Goal: Task Accomplishment & Management: Manage account settings

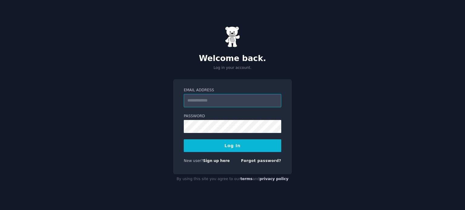
click at [230, 101] on input "Email Address" at bounding box center [232, 100] width 97 height 13
type input "**********"
click at [240, 145] on button "Log In" at bounding box center [232, 145] width 97 height 13
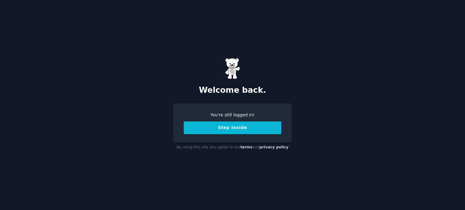
click at [240, 127] on button "Step Inside" at bounding box center [232, 128] width 97 height 13
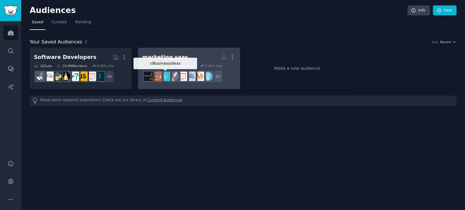
click at [171, 70] on div at bounding box center [165, 76] width 13 height 13
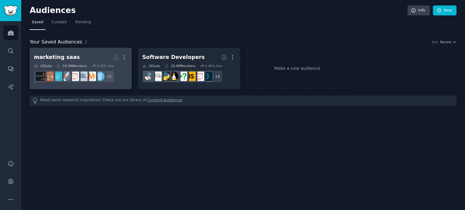
click at [42, 52] on h2 "marketing saas More" at bounding box center [80, 57] width 93 height 11
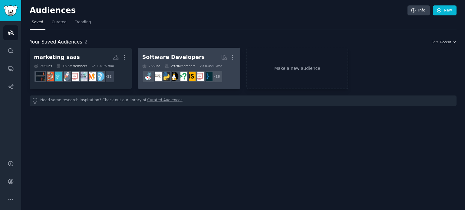
click at [212, 58] on h2 "Software Developers More" at bounding box center [188, 57] width 93 height 11
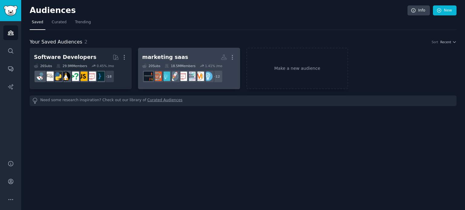
click at [166, 55] on div "marketing saas" at bounding box center [165, 58] width 46 height 8
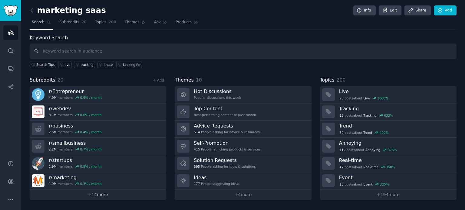
click at [114, 195] on link "+ 14 more" at bounding box center [98, 195] width 136 height 11
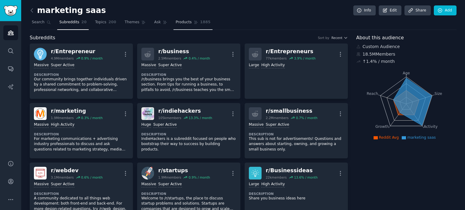
click at [173, 19] on link "Products 1885" at bounding box center [192, 24] width 39 height 12
click at [175, 23] on span "Products" at bounding box center [183, 22] width 16 height 5
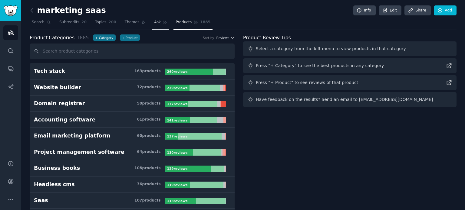
click at [154, 22] on span "Ask" at bounding box center [157, 22] width 7 height 5
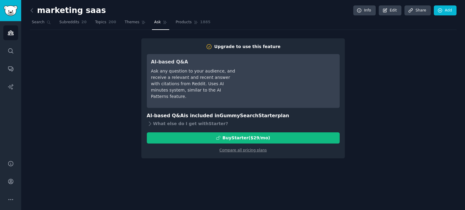
click at [206, 90] on div "Ask any question to your audience, and receive a relevant and recent answer wit…" at bounding box center [193, 84] width 85 height 32
click at [164, 71] on div "Ask any question to your audience, and receive a relevant and recent answer wit…" at bounding box center [193, 84] width 85 height 32
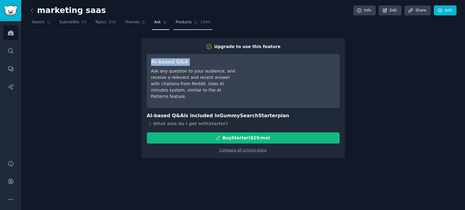
click at [175, 22] on span "Products" at bounding box center [183, 22] width 16 height 5
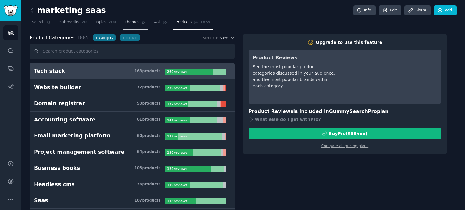
click at [129, 23] on span "Themes" at bounding box center [132, 22] width 15 height 5
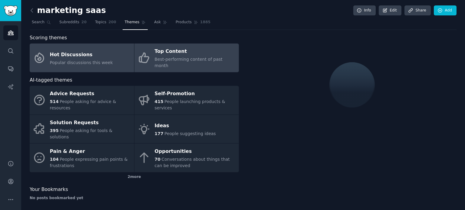
click at [166, 53] on div "Top Content" at bounding box center [195, 52] width 81 height 10
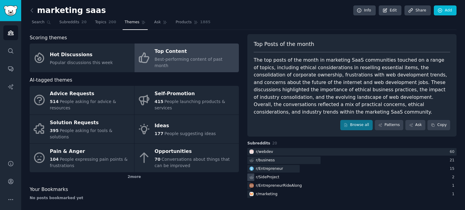
click at [269, 175] on div "r/ SideProject" at bounding box center [268, 177] width 24 height 5
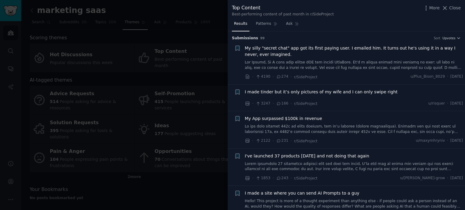
drag, startPoint x: 121, startPoint y: 44, endPoint x: 126, endPoint y: 44, distance: 5.5
click at [121, 44] on div at bounding box center [232, 105] width 465 height 210
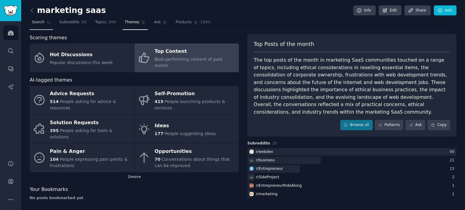
click at [33, 20] on span "Search" at bounding box center [38, 22] width 13 height 5
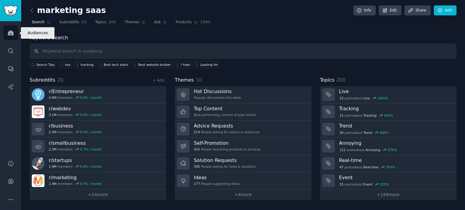
click at [9, 32] on icon "Sidebar" at bounding box center [10, 33] width 5 height 4
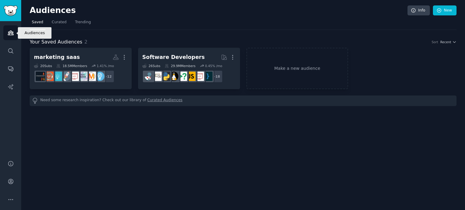
click at [9, 32] on icon "Sidebar" at bounding box center [10, 33] width 5 height 4
click at [255, 61] on link "Make a new audience" at bounding box center [297, 68] width 102 height 41
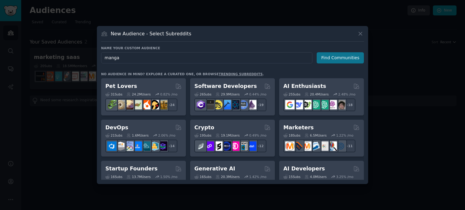
type input "manga"
click at [351, 54] on button "Find Communities" at bounding box center [339, 57] width 47 height 11
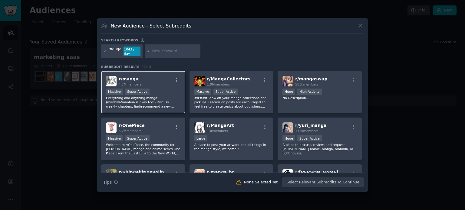
click at [165, 77] on div "r/ manga 4.7M members" at bounding box center [143, 81] width 74 height 11
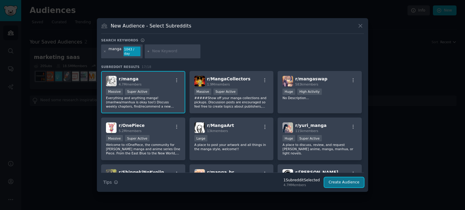
click at [339, 180] on button "Create Audience" at bounding box center [344, 183] width 40 height 10
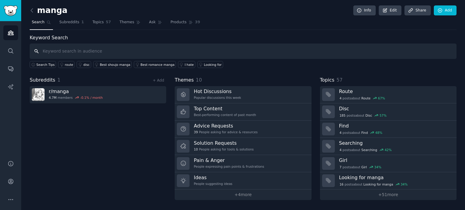
click at [77, 52] on input "text" at bounding box center [243, 51] width 427 height 15
type input "r"
type input "manga"
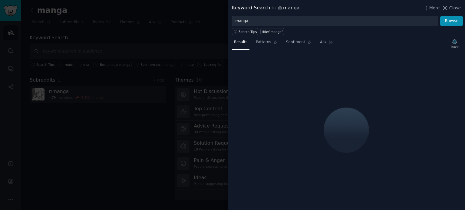
click at [203, 63] on div at bounding box center [232, 105] width 465 height 210
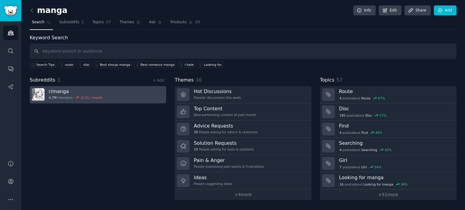
click at [87, 98] on div "-0.1 % / month" at bounding box center [91, 98] width 23 height 4
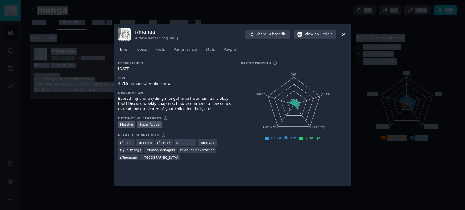
click at [97, 91] on div at bounding box center [232, 105] width 465 height 210
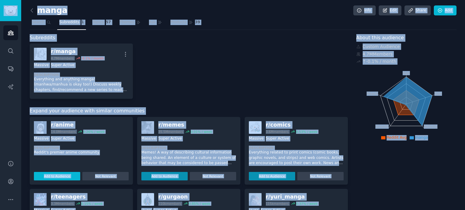
click at [64, 175] on button "Add to Audience" at bounding box center [57, 176] width 46 height 8
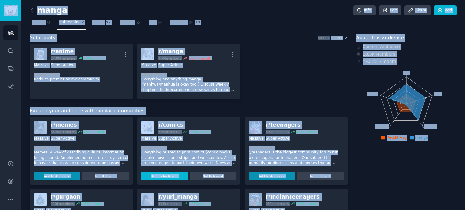
click at [168, 176] on button "Add to Audience" at bounding box center [164, 176] width 46 height 8
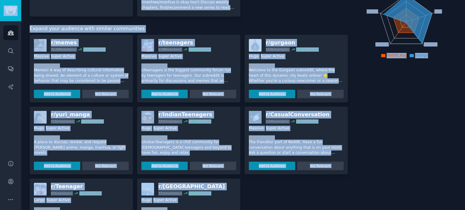
scroll to position [82, 0]
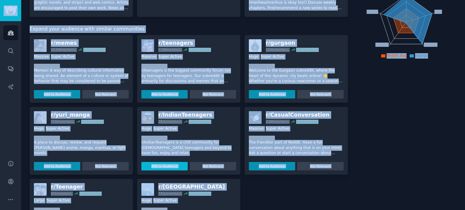
click at [54, 165] on button "Add to Audience" at bounding box center [57, 166] width 46 height 8
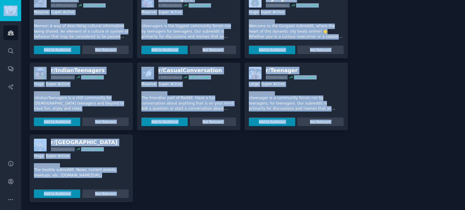
scroll to position [0, 0]
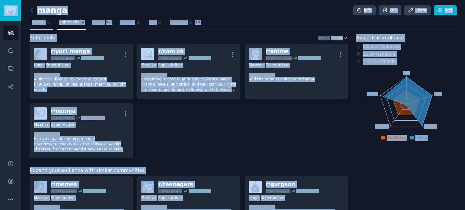
click at [42, 21] on span "Search" at bounding box center [38, 22] width 13 height 5
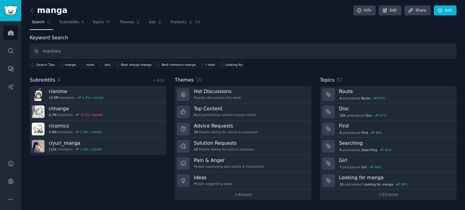
type input "manhwa"
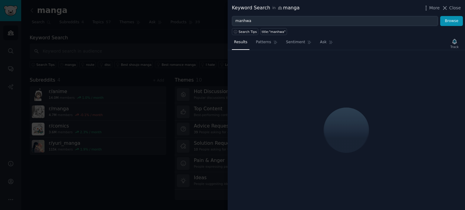
click at [157, 29] on div at bounding box center [232, 105] width 465 height 210
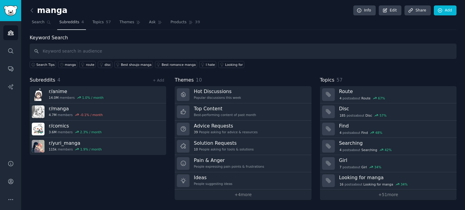
drag, startPoint x: 70, startPoint y: 19, endPoint x: 70, endPoint y: 23, distance: 3.9
click at [70, 24] on span "Subreddits" at bounding box center [69, 22] width 20 height 5
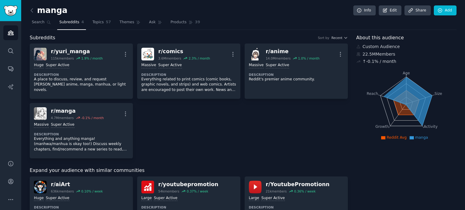
click at [59, 9] on h2 "manga" at bounding box center [49, 11] width 38 height 10
click at [257, 134] on div "r/ [PERSON_NAME] 115k members 1.9 % / month More Huge Super Active Description …" at bounding box center [189, 101] width 318 height 115
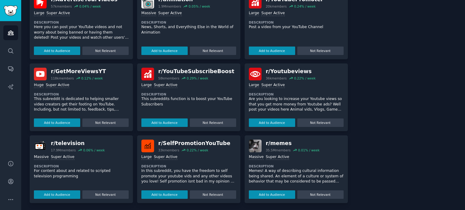
scroll to position [258, 0]
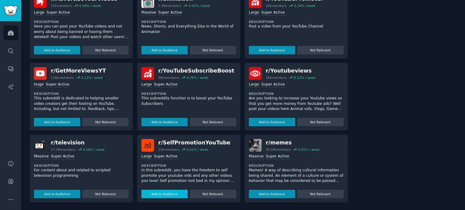
click at [167, 192] on button "Add to Audience" at bounding box center [164, 194] width 46 height 8
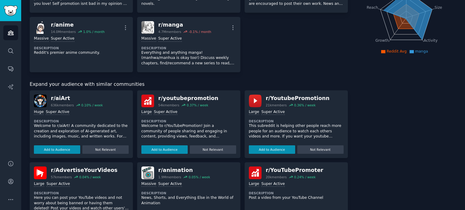
scroll to position [0, 0]
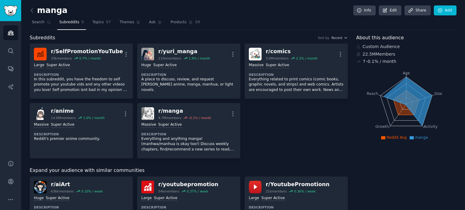
click at [325, 147] on div "r/ SelfPromotionYouTube 33k members 0.7 % / month More Large Super Active Descr…" at bounding box center [189, 101] width 318 height 115
click at [342, 38] on button "Recent" at bounding box center [339, 38] width 16 height 4
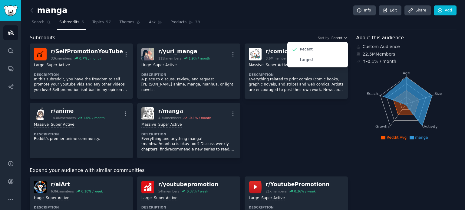
click at [342, 38] on button "Recent" at bounding box center [339, 38] width 16 height 4
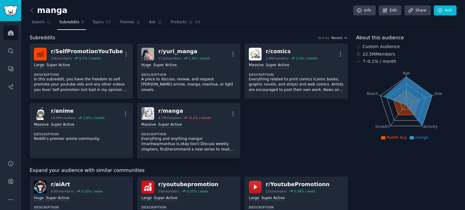
click at [343, 38] on icon "button" at bounding box center [345, 38] width 4 height 4
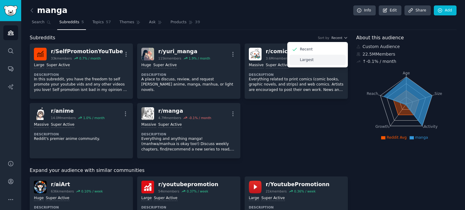
click at [333, 59] on div "Largest" at bounding box center [317, 60] width 56 height 11
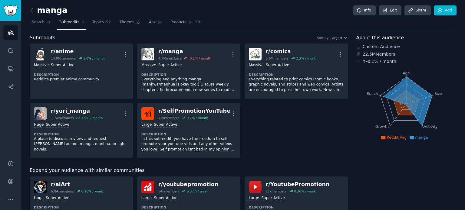
click at [325, 115] on div "r/ anime 14.0M members 1.0 % / month More Massive Super Active Description Redd…" at bounding box center [189, 101] width 318 height 115
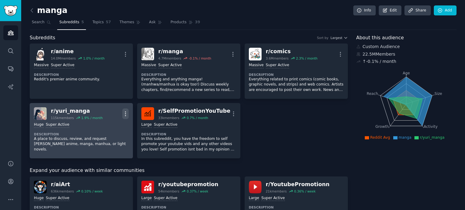
click at [126, 112] on icon "button" at bounding box center [125, 114] width 6 height 6
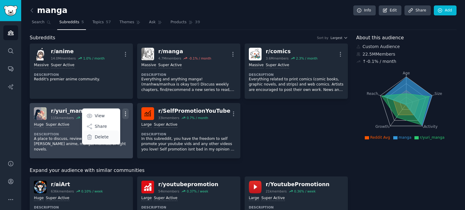
click at [108, 136] on div "Delete" at bounding box center [101, 137] width 36 height 13
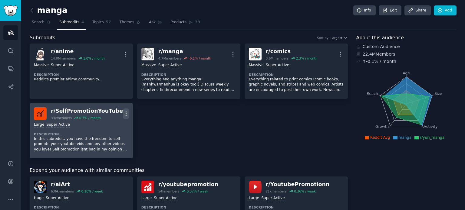
click at [125, 112] on icon "button" at bounding box center [126, 114] width 6 height 6
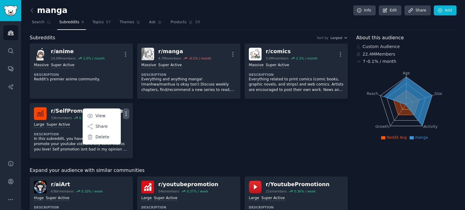
click at [165, 119] on div "r/ anime 14.0M members 1.0 % / month More Massive Super Active Description Redd…" at bounding box center [189, 101] width 318 height 115
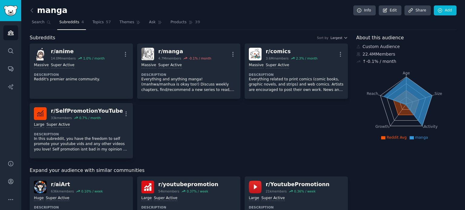
click at [33, 9] on icon at bounding box center [32, 10] width 6 height 6
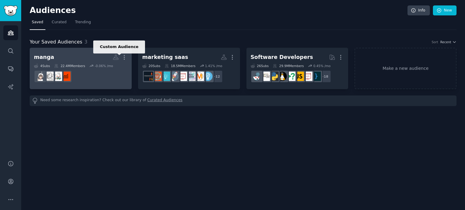
click at [116, 55] on icon at bounding box center [115, 57] width 5 height 5
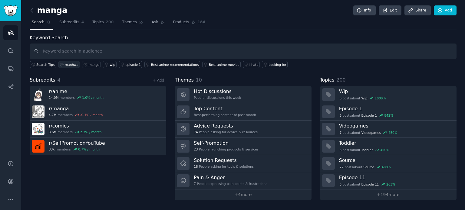
click at [65, 63] on div "manhwa" at bounding box center [72, 65] width 14 height 4
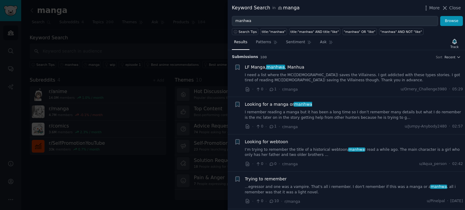
click at [182, 43] on div at bounding box center [232, 105] width 465 height 210
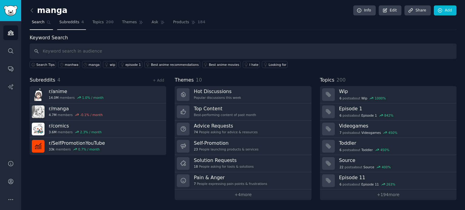
click at [67, 20] on link "Subreddits 4" at bounding box center [71, 24] width 29 height 12
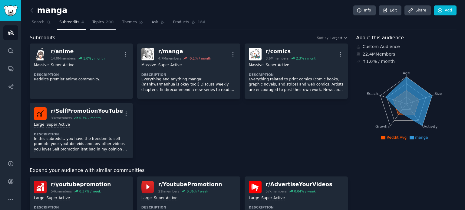
click at [97, 21] on span "Topics" at bounding box center [97, 22] width 11 height 5
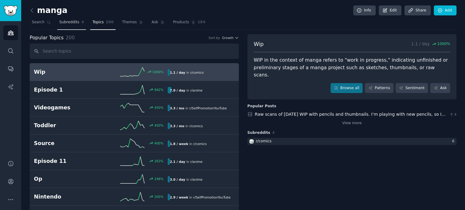
click at [62, 29] on link "Subreddits 4" at bounding box center [71, 24] width 29 height 12
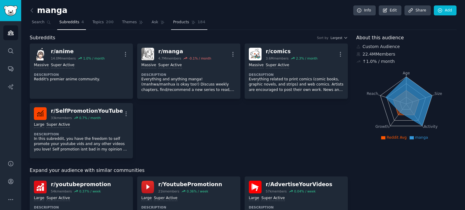
click at [177, 23] on span "Products" at bounding box center [181, 22] width 16 height 5
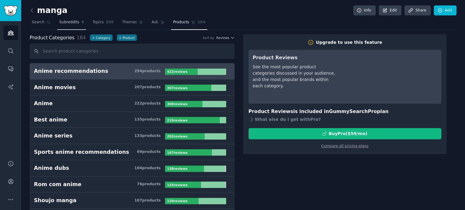
click at [66, 18] on link "Subreddits 4" at bounding box center [71, 24] width 29 height 12
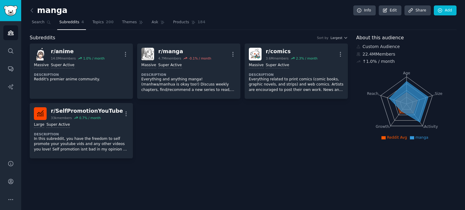
click at [91, 4] on div "manga Info Edit Share Add Search Subreddits 4 Topics 200 Themes Ask Products 18…" at bounding box center [243, 105] width 444 height 210
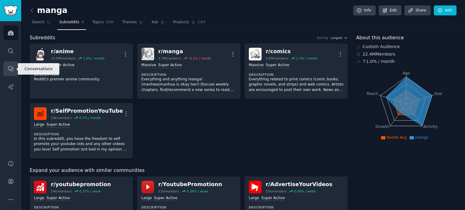
click at [11, 68] on icon "Sidebar" at bounding box center [11, 69] width 6 height 6
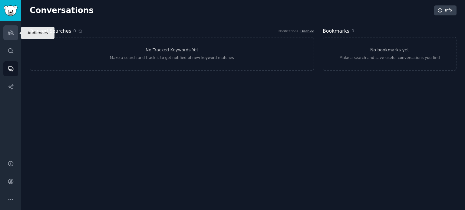
click at [15, 34] on link "Audiences" at bounding box center [10, 32] width 15 height 15
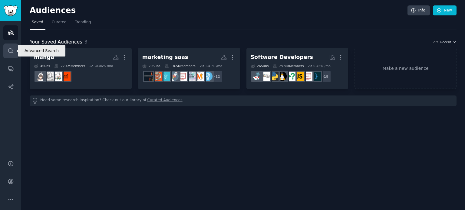
click at [8, 47] on link "Search" at bounding box center [10, 51] width 15 height 15
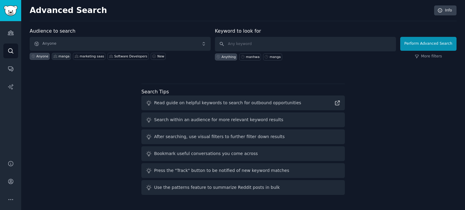
click at [64, 56] on div "manga" at bounding box center [63, 56] width 11 height 4
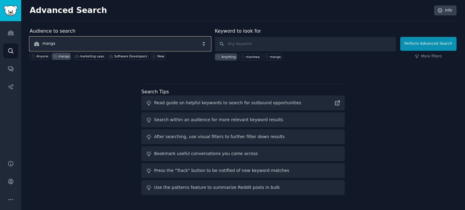
click at [71, 45] on span "manga" at bounding box center [120, 44] width 181 height 14
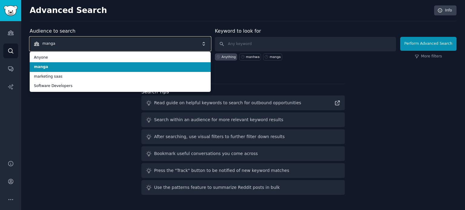
click at [74, 44] on span "manga" at bounding box center [120, 44] width 181 height 14
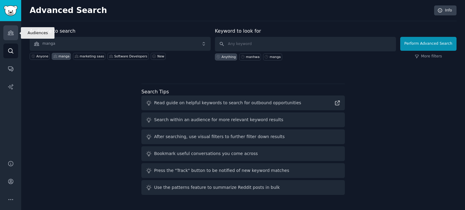
click at [13, 30] on icon "Sidebar" at bounding box center [11, 33] width 6 height 6
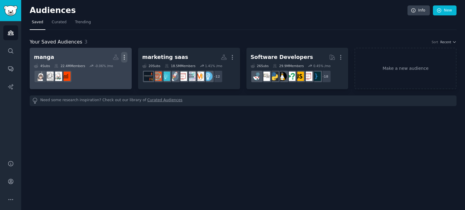
click at [123, 54] on icon "button" at bounding box center [124, 57] width 6 height 6
click at [111, 57] on p "View" at bounding box center [106, 59] width 10 height 6
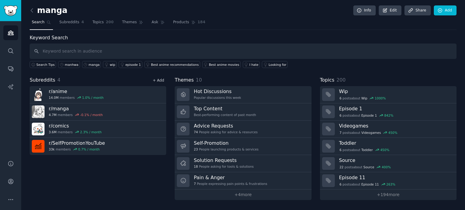
click at [156, 82] on link "+ Add" at bounding box center [157, 80] width 11 height 4
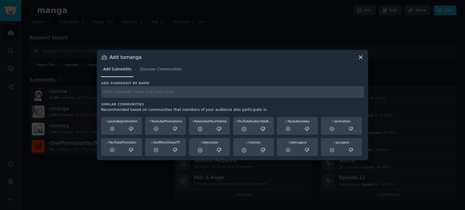
click at [148, 96] on input "text" at bounding box center [232, 92] width 263 height 12
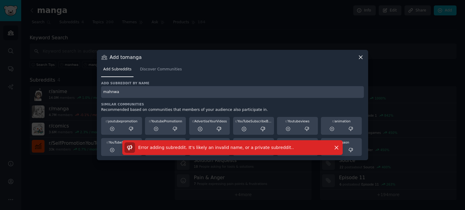
click at [202, 89] on input "mahnwa" at bounding box center [232, 92] width 263 height 12
type input "m"
click at [156, 71] on span "Discover Communities" at bounding box center [161, 69] width 42 height 5
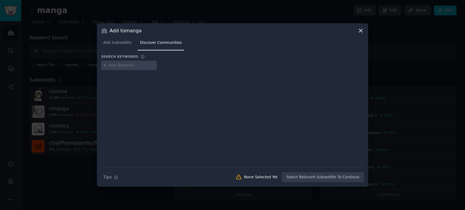
click at [134, 66] on input "text" at bounding box center [132, 65] width 46 height 5
type input "manhwa"
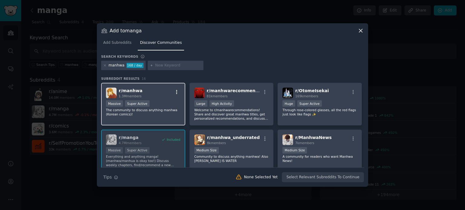
click at [175, 92] on icon "button" at bounding box center [176, 92] width 5 height 5
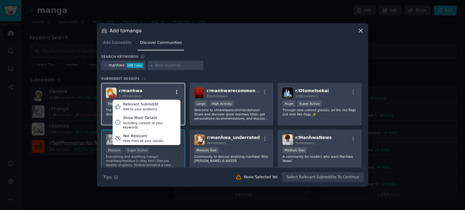
click at [175, 90] on icon "button" at bounding box center [176, 92] width 5 height 5
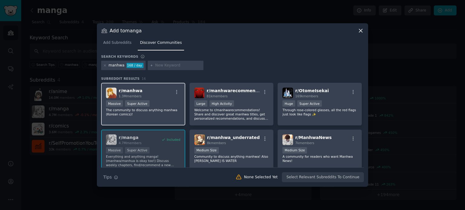
click at [146, 96] on div "r/ manhwa 1.3M members" at bounding box center [143, 93] width 74 height 11
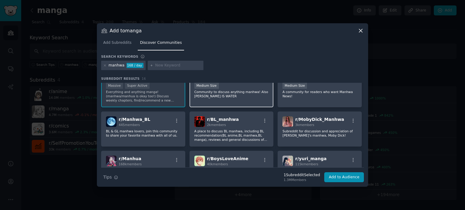
scroll to position [65, 0]
click at [177, 64] on input "text" at bounding box center [178, 65] width 46 height 5
type input "side project"
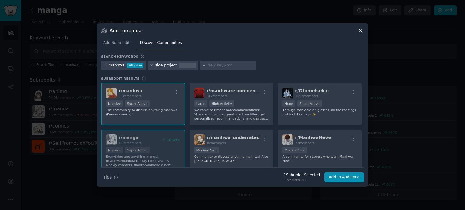
click at [264, 51] on div "Add Subreddits Discover Communities" at bounding box center [232, 44] width 263 height 21
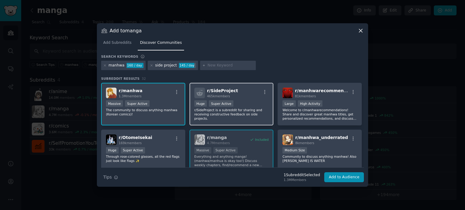
click at [243, 100] on div "r/ SideProject 465k members >= 95th percentile for submissions / day Huge Super…" at bounding box center [231, 104] width 84 height 43
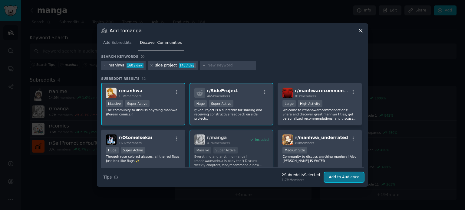
click at [341, 178] on button "Add to Audience" at bounding box center [344, 177] width 40 height 10
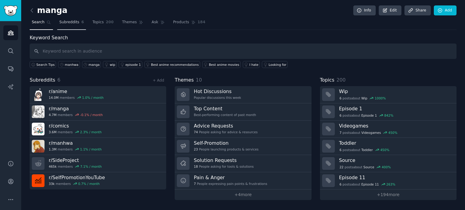
click at [70, 23] on span "Subreddits" at bounding box center [69, 22] width 20 height 5
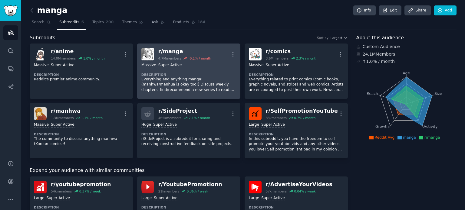
click at [236, 77] on link "r/ manga 4.7M members -0.1 % / month More Massive Super Active Description Ever…" at bounding box center [188, 71] width 103 height 55
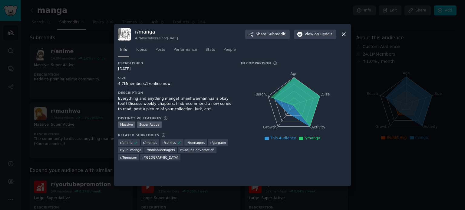
click at [247, 16] on div at bounding box center [232, 105] width 465 height 210
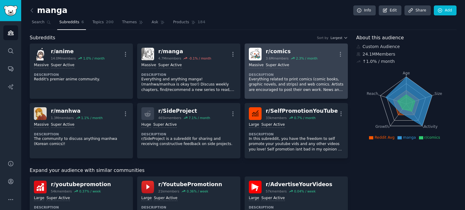
click at [299, 71] on div "Massive Super Active Description Everything related to print comics (comic book…" at bounding box center [296, 78] width 95 height 34
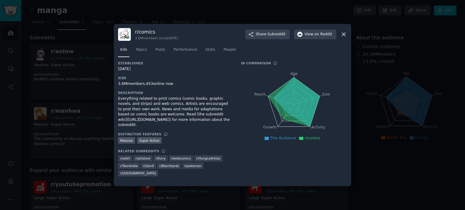
click at [263, 13] on div at bounding box center [232, 105] width 465 height 210
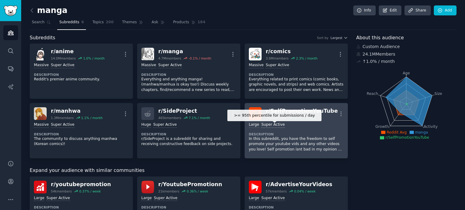
click at [268, 125] on div "Super Active" at bounding box center [273, 125] width 24 height 6
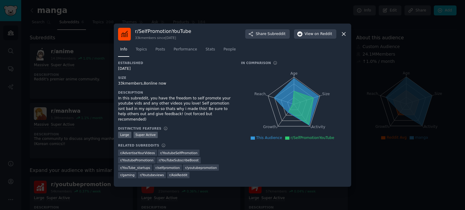
click at [226, 19] on div at bounding box center [232, 105] width 465 height 210
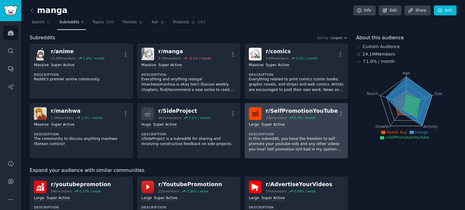
click at [303, 119] on div "0.7 % / month" at bounding box center [304, 118] width 21 height 4
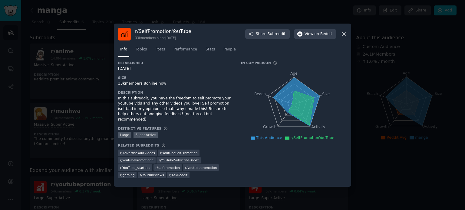
click at [378, 81] on div at bounding box center [232, 105] width 465 height 210
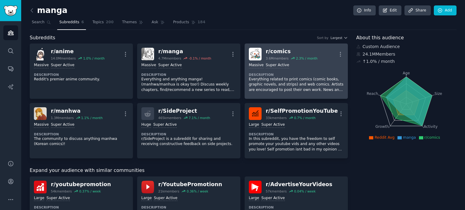
click at [284, 69] on div ">= 95th percentile for submissions / day Massive Super Active Description Every…" at bounding box center [296, 78] width 95 height 34
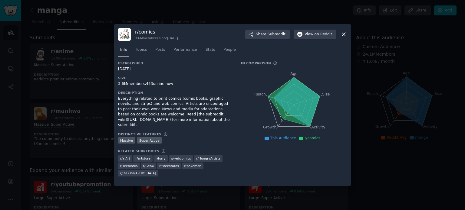
click at [232, 72] on div "Established [DATE] Size 3.6M members, 453 online now Description Everything rel…" at bounding box center [175, 121] width 114 height 120
click at [307, 35] on span "View on Reddit" at bounding box center [318, 34] width 28 height 5
click at [232, 105] on div "Everything related to print comics (comic books, graphic novels, and strips) an…" at bounding box center [175, 112] width 114 height 32
click at [93, 105] on div at bounding box center [232, 105] width 465 height 210
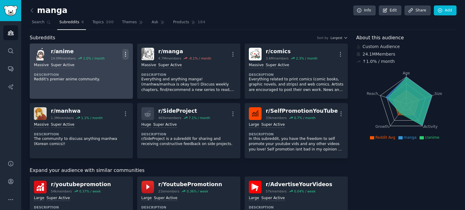
click at [123, 51] on icon "button" at bounding box center [125, 54] width 6 height 6
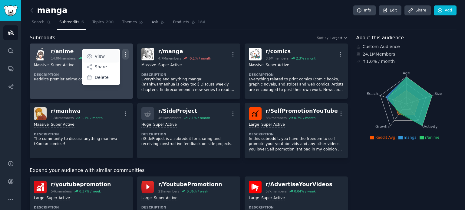
click at [104, 57] on link "View" at bounding box center [101, 56] width 36 height 13
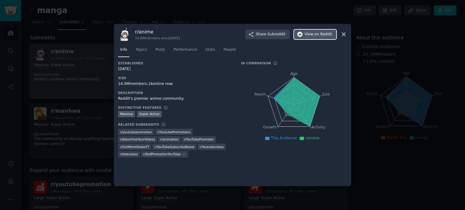
click at [313, 36] on span "View on Reddit" at bounding box center [318, 34] width 28 height 5
click at [100, 73] on div at bounding box center [232, 105] width 465 height 210
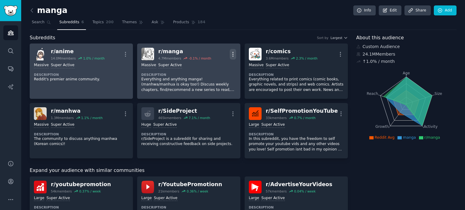
click at [230, 55] on icon "button" at bounding box center [233, 54] width 6 height 6
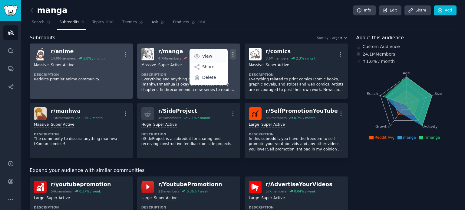
click at [207, 55] on p "View" at bounding box center [207, 56] width 10 height 6
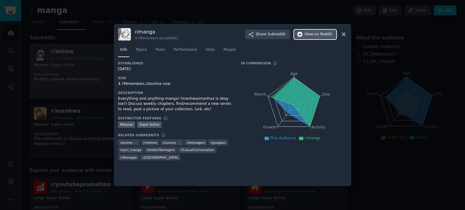
click at [313, 31] on button "View on Reddit" at bounding box center [315, 35] width 42 height 10
